Goal: Task Accomplishment & Management: Manage account settings

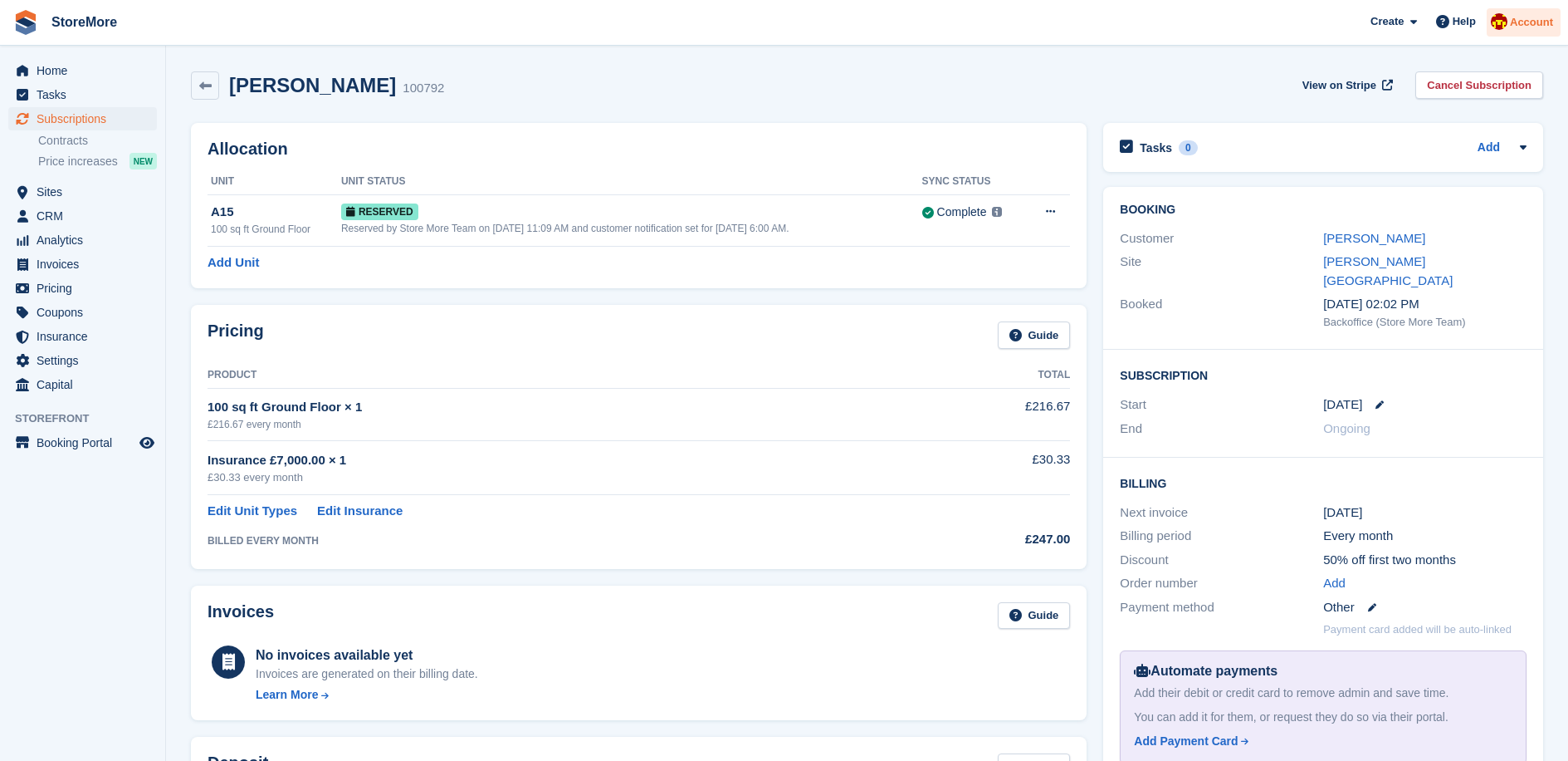
click at [1520, 18] on span "Account" at bounding box center [1531, 23] width 43 height 17
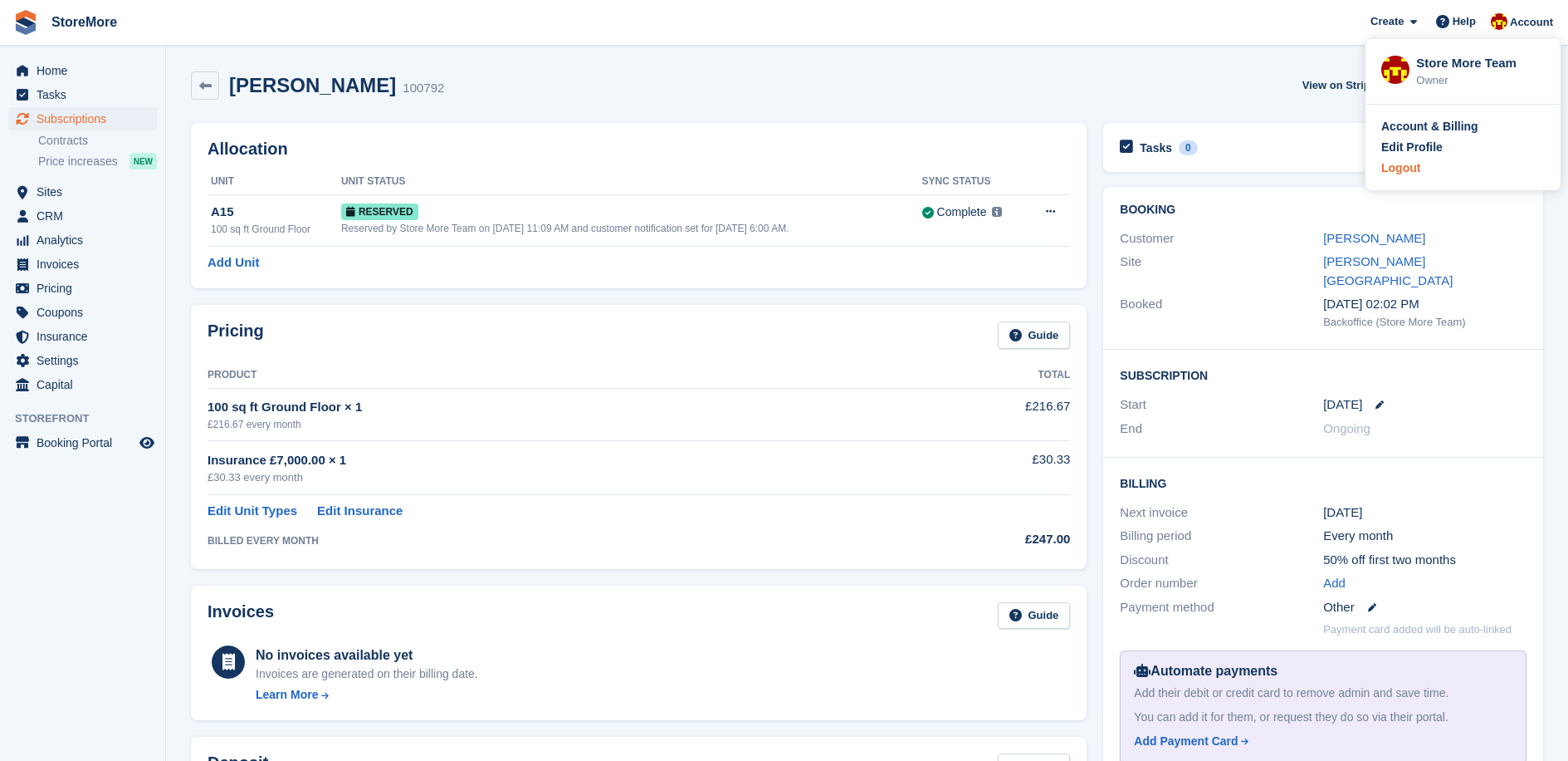
click at [1408, 173] on div "Logout" at bounding box center [1401, 168] width 39 height 18
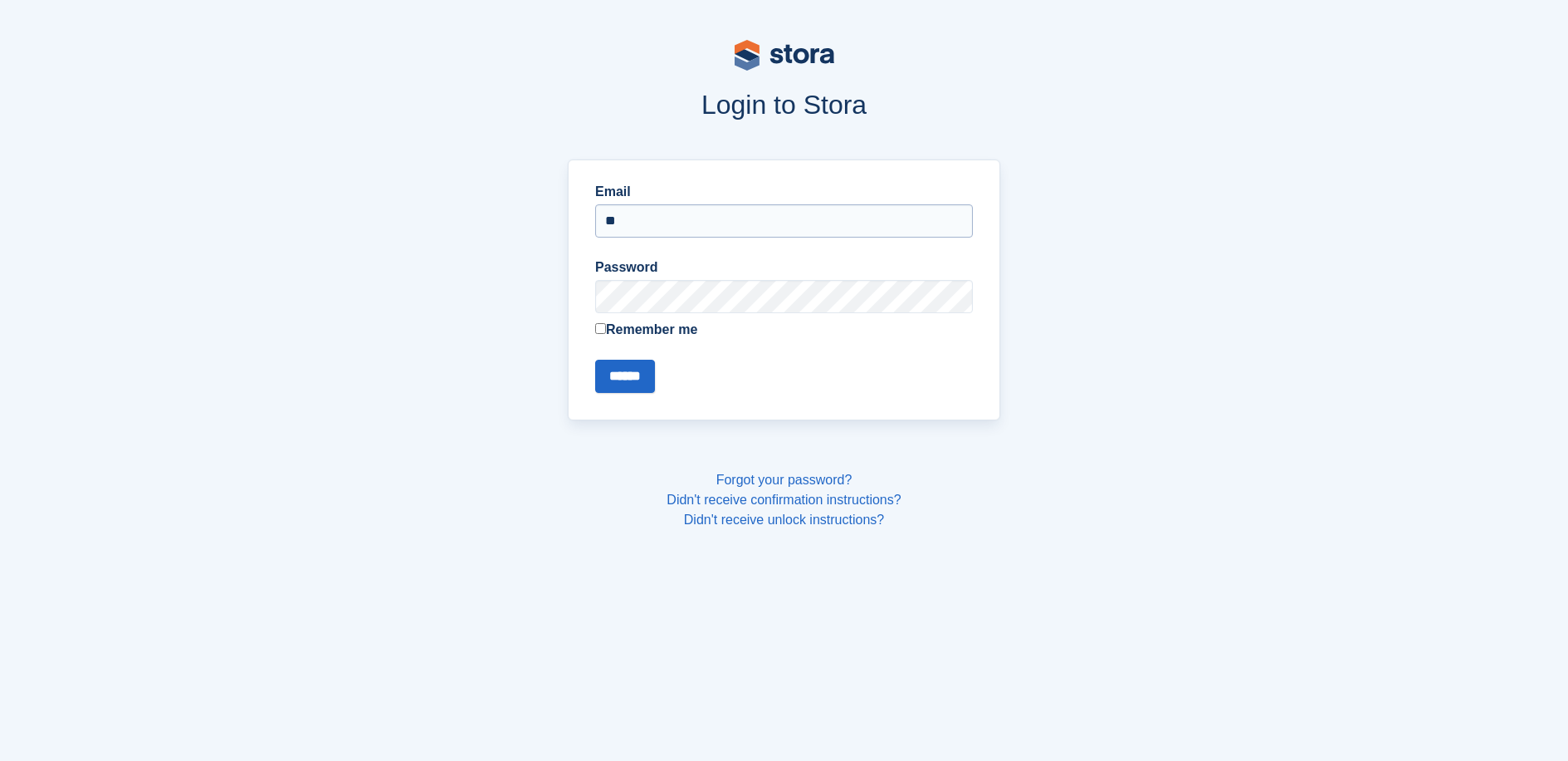
type input "**********"
click at [595, 360] on input "******" at bounding box center [625, 376] width 60 height 33
